Goal: Task Accomplishment & Management: Complete application form

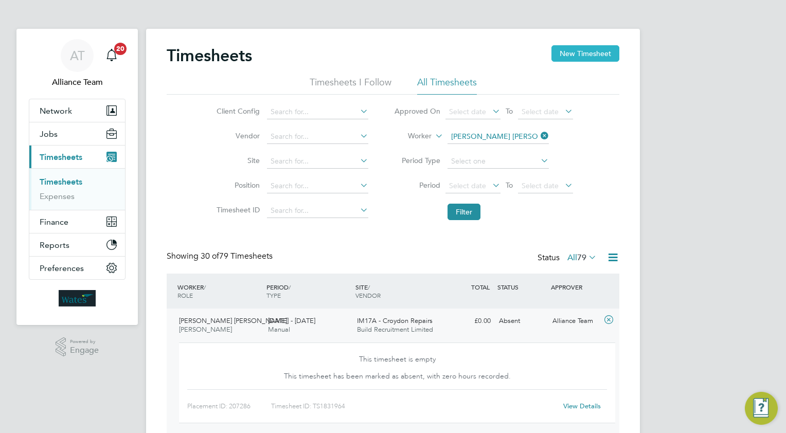
click at [574, 54] on button "New Timesheet" at bounding box center [585, 53] width 68 height 16
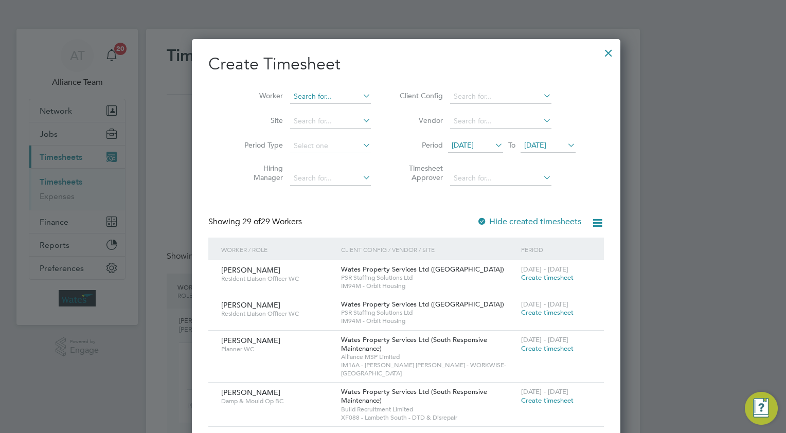
scroll to position [1792, 402]
click at [299, 96] on input at bounding box center [330, 96] width 81 height 14
click at [327, 122] on li "[PERSON_NAME]" at bounding box center [323, 124] width 93 height 14
type input "[PERSON_NAME]"
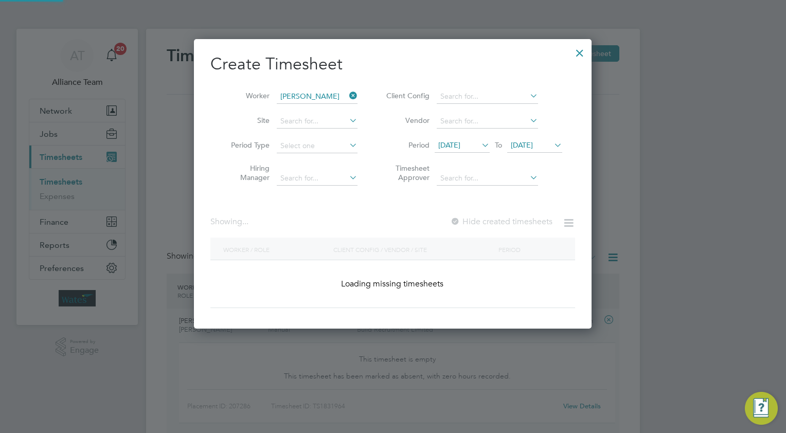
scroll to position [5, 5]
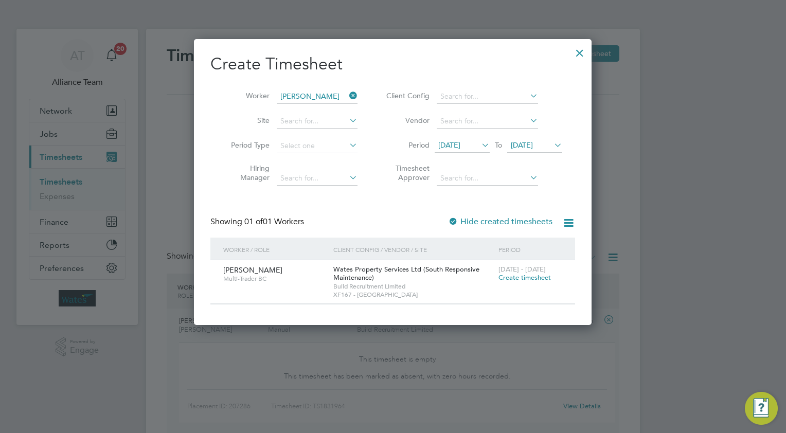
click at [506, 278] on span "Create timesheet" at bounding box center [524, 277] width 52 height 9
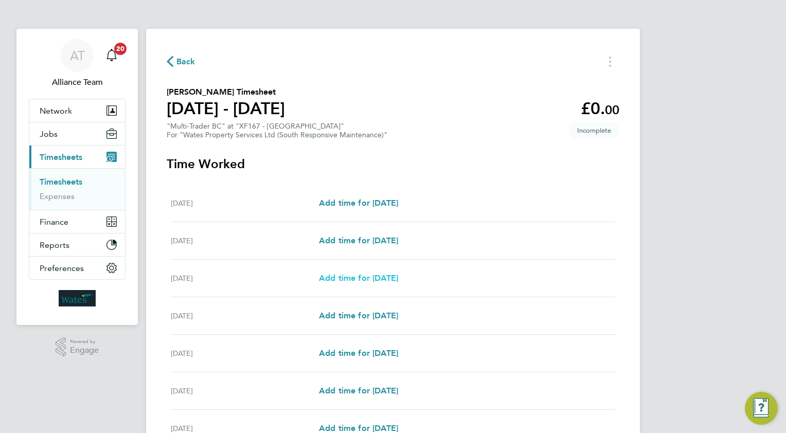
click at [354, 276] on span "Add time for [DATE]" at bounding box center [358, 278] width 79 height 10
select select "30"
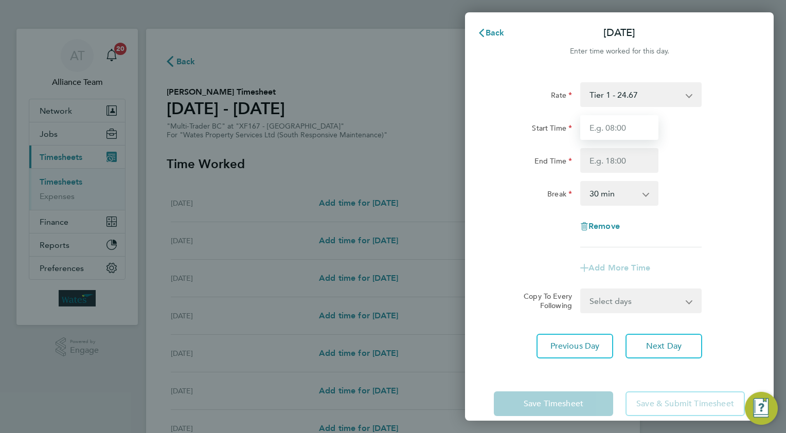
click at [631, 125] on input "Start Time" at bounding box center [619, 127] width 78 height 25
type input "08.0"
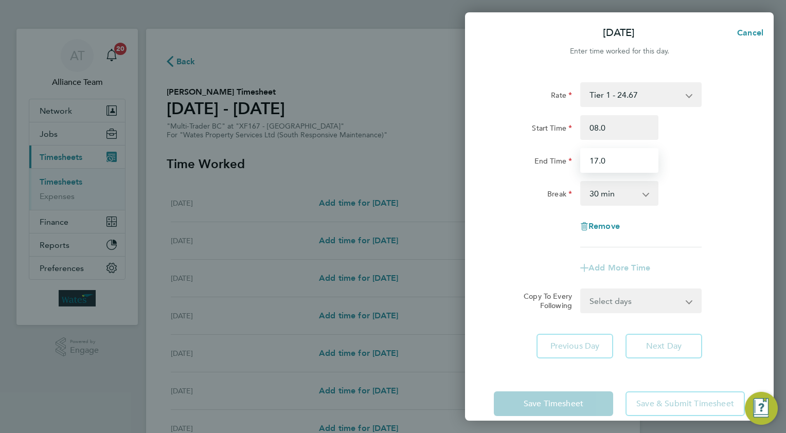
type input "17.0"
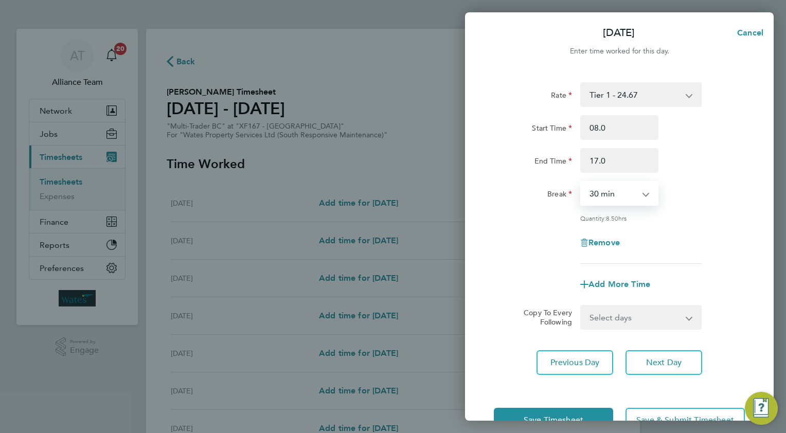
click at [607, 321] on select "Select days Day [DATE] [DATE] [DATE] [DATE]" at bounding box center [635, 317] width 108 height 23
select select "TUE"
click at [581, 306] on select "Select days Day [DATE] [DATE] [DATE] [DATE]" at bounding box center [635, 317] width 108 height 23
select select "[DATE]"
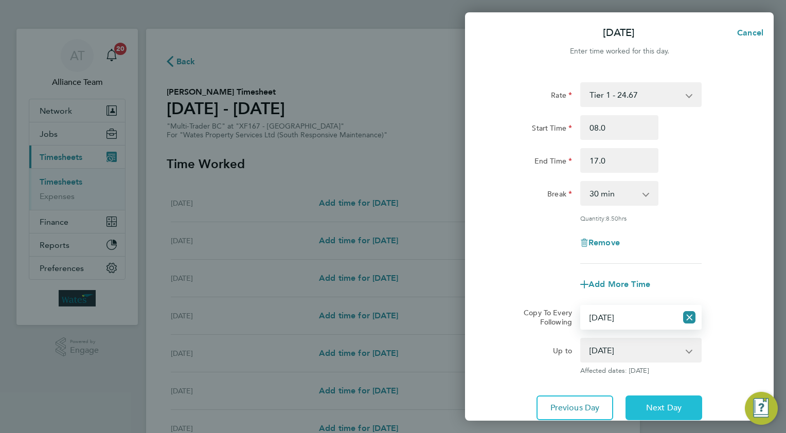
click at [652, 407] on span "Next Day" at bounding box center [663, 408] width 35 height 10
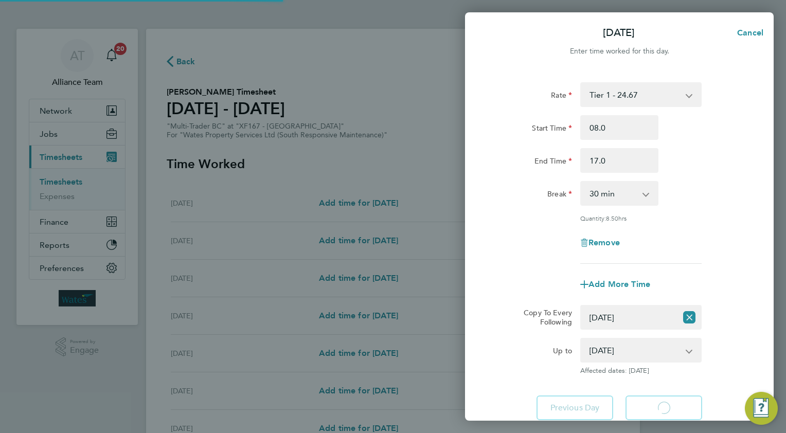
select select "30"
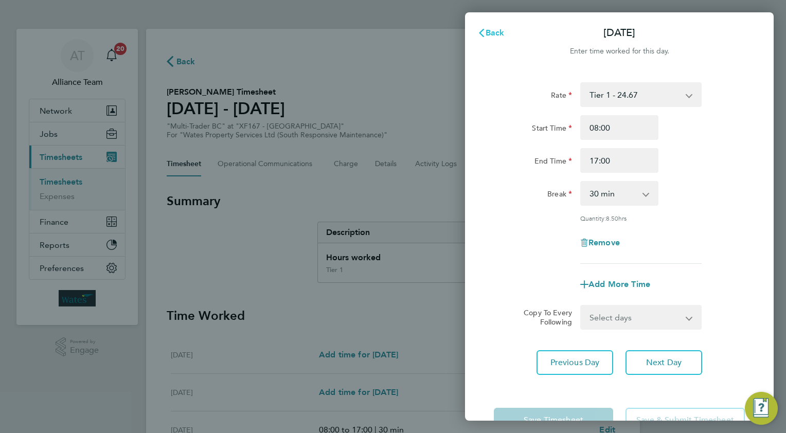
click at [492, 30] on span "Back" at bounding box center [494, 33] width 19 height 10
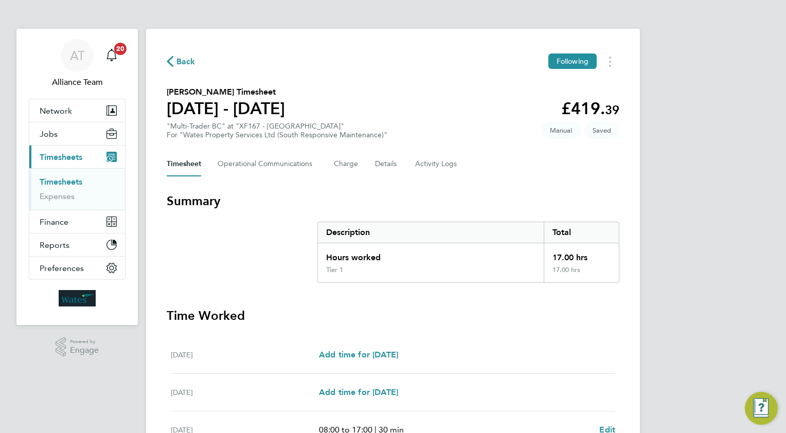
scroll to position [280, 0]
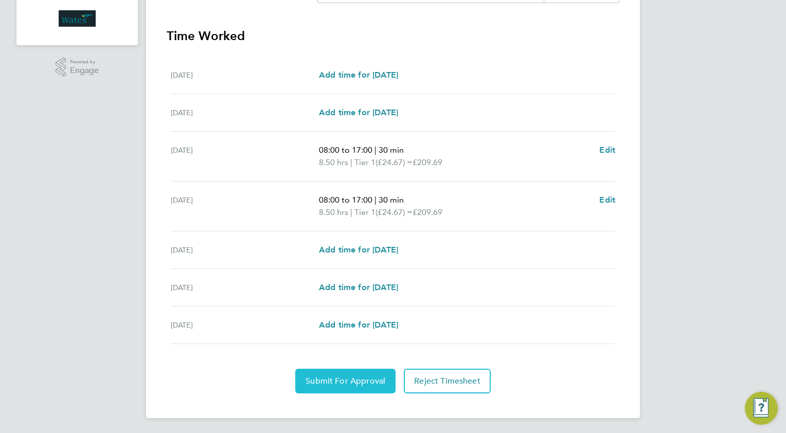
click at [330, 377] on span "Submit For Approval" at bounding box center [345, 381] width 80 height 10
click at [375, 379] on span "Approve Timesheet" at bounding box center [345, 381] width 76 height 10
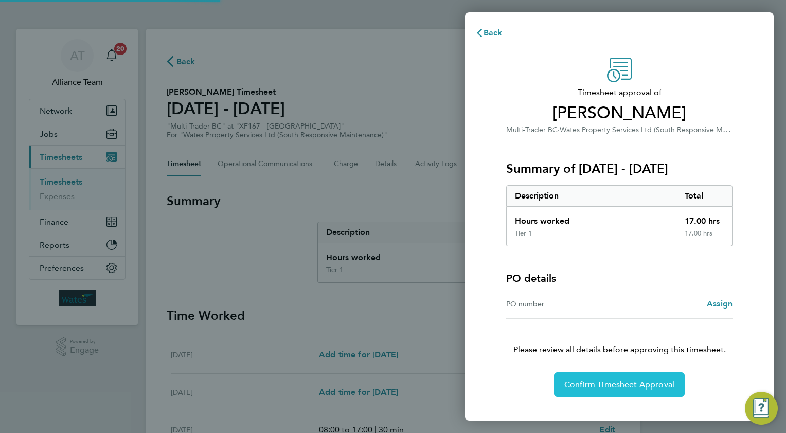
click at [592, 380] on span "Confirm Timesheet Approval" at bounding box center [619, 384] width 110 height 10
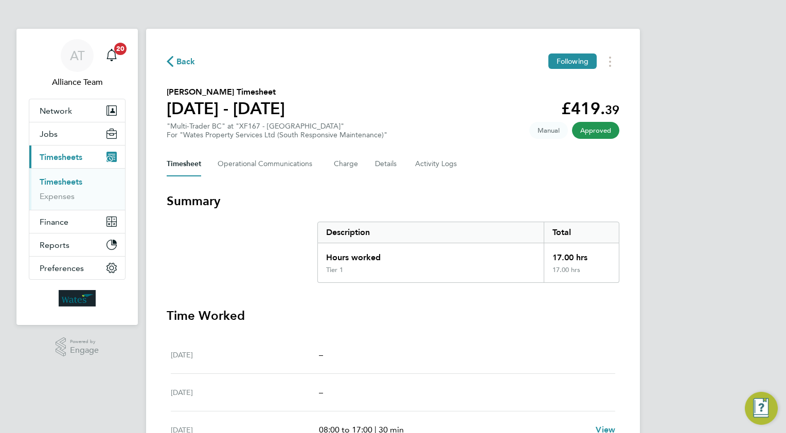
click at [178, 62] on span "Back" at bounding box center [185, 62] width 19 height 12
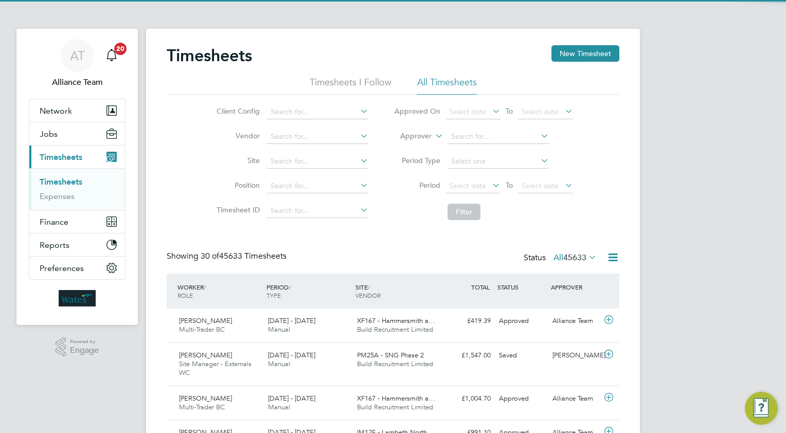
scroll to position [26, 89]
